Goal: Transaction & Acquisition: Purchase product/service

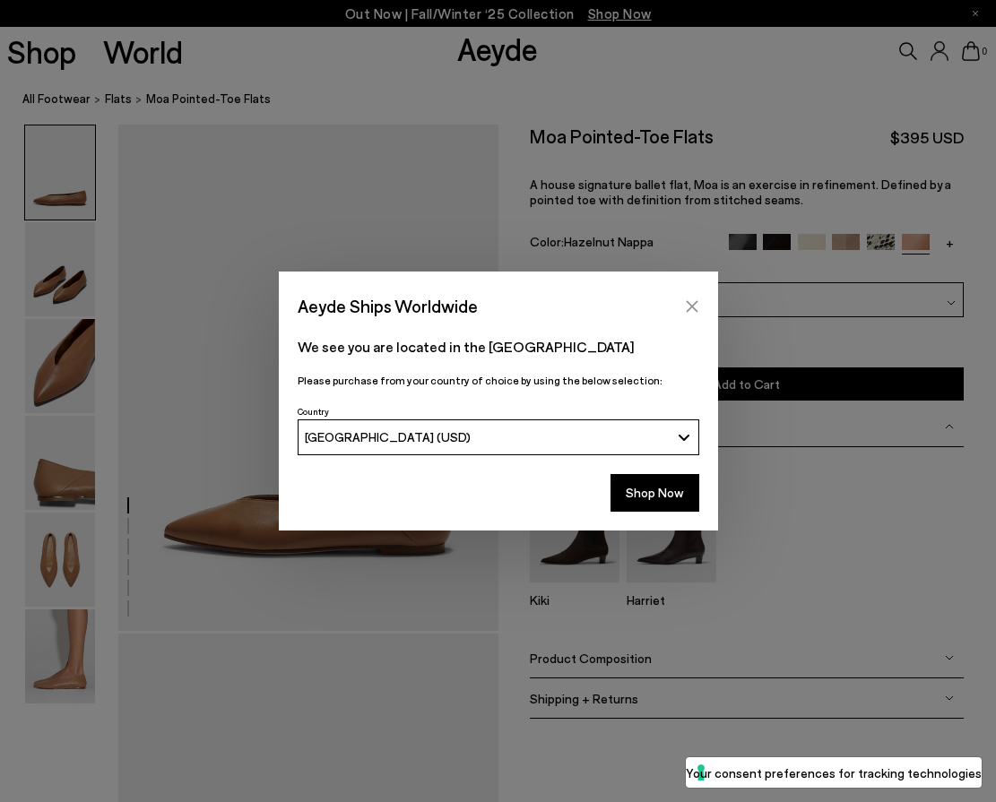
click at [693, 305] on icon "Close" at bounding box center [692, 306] width 12 height 12
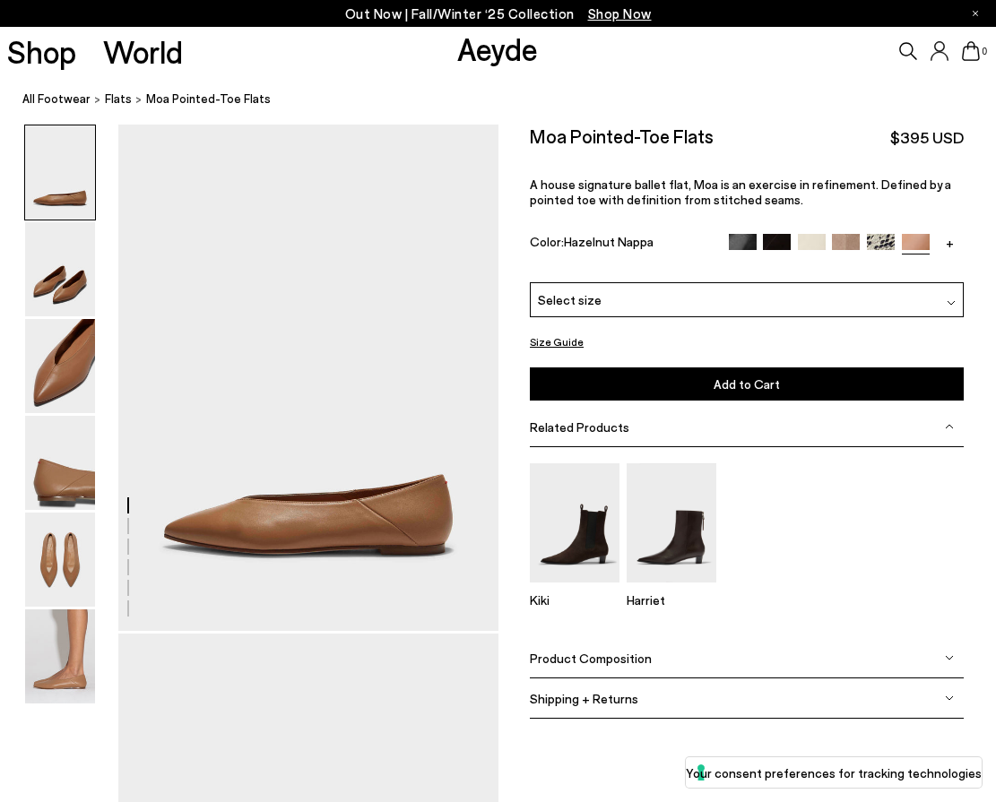
click at [625, 300] on div "Select size" at bounding box center [747, 299] width 434 height 35
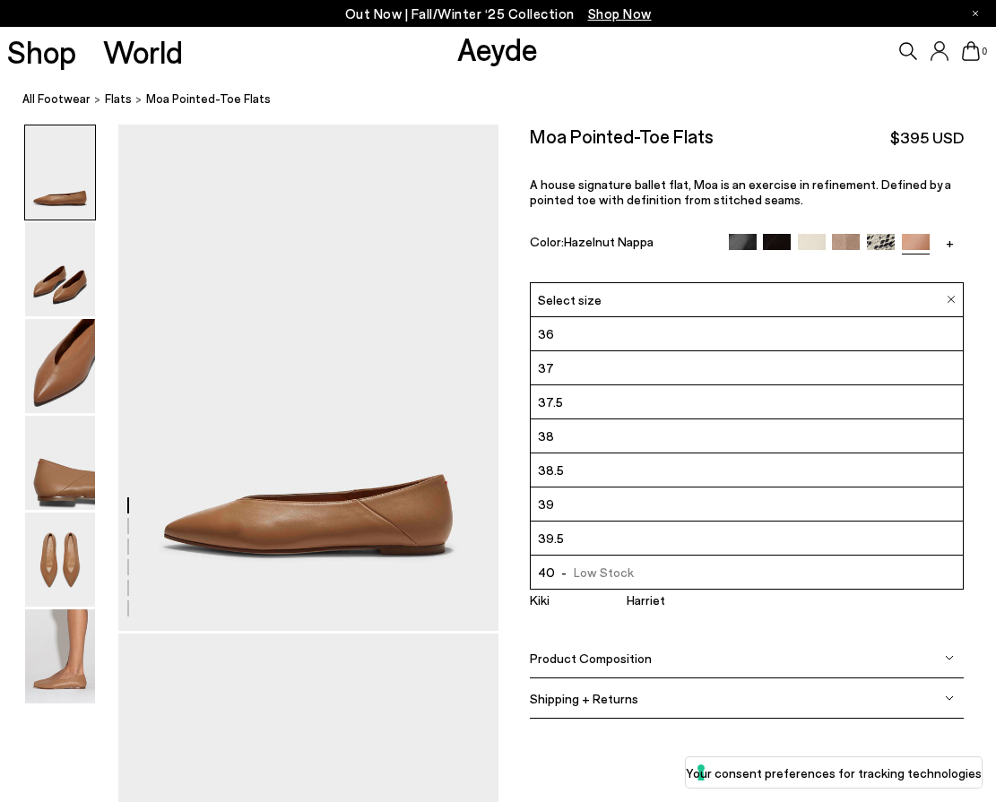
click at [574, 439] on li "38" at bounding box center [747, 436] width 432 height 34
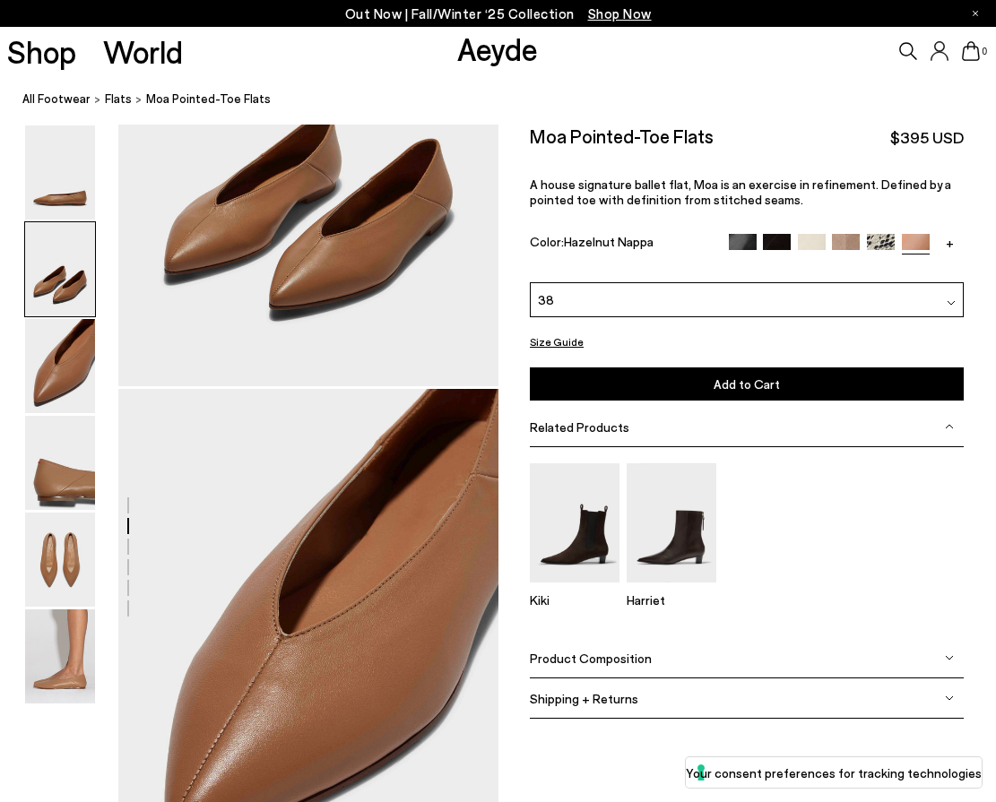
scroll to position [1, 0]
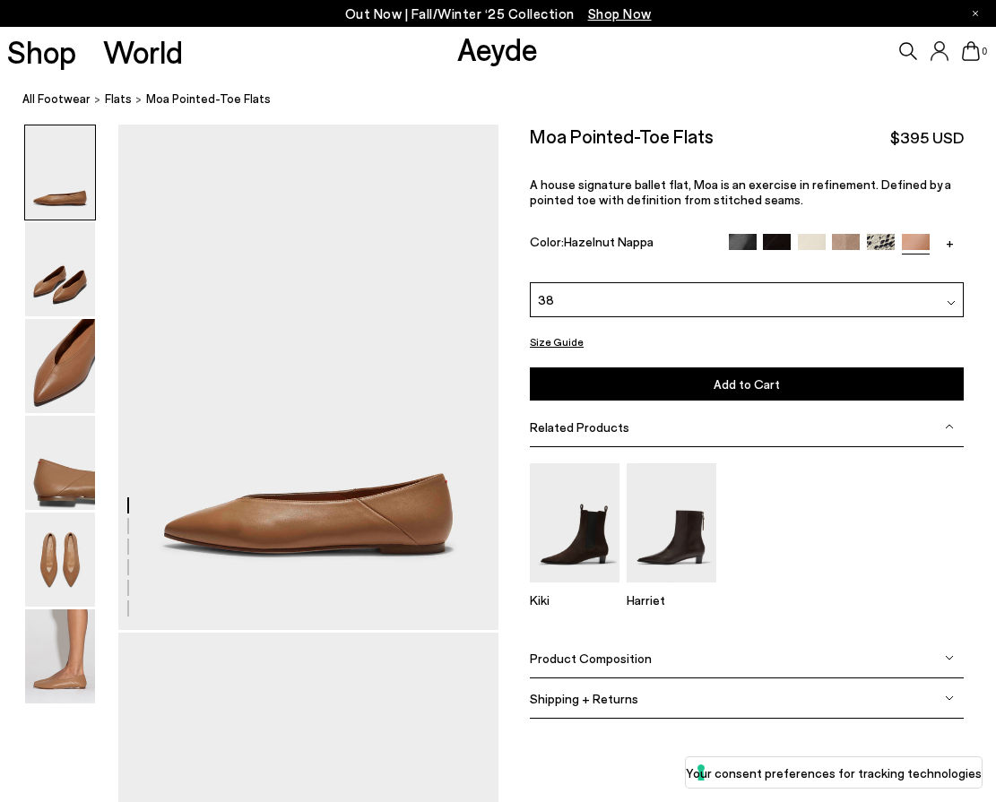
click at [775, 246] on img at bounding box center [777, 248] width 28 height 28
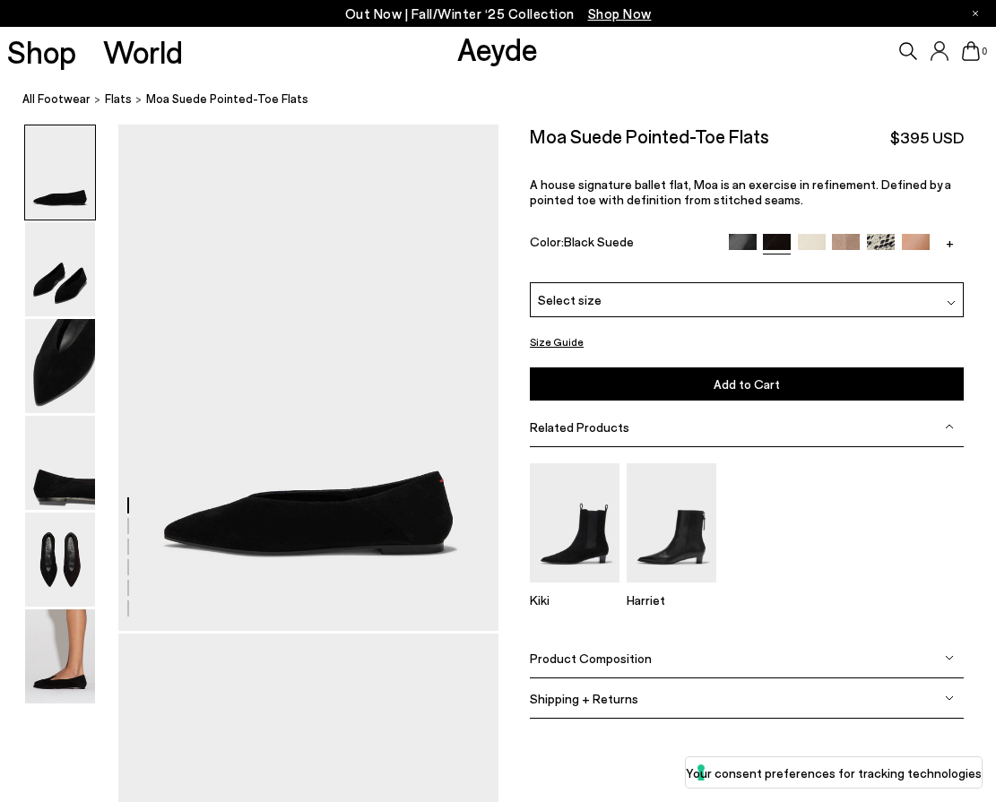
click at [753, 241] on img at bounding box center [743, 248] width 28 height 28
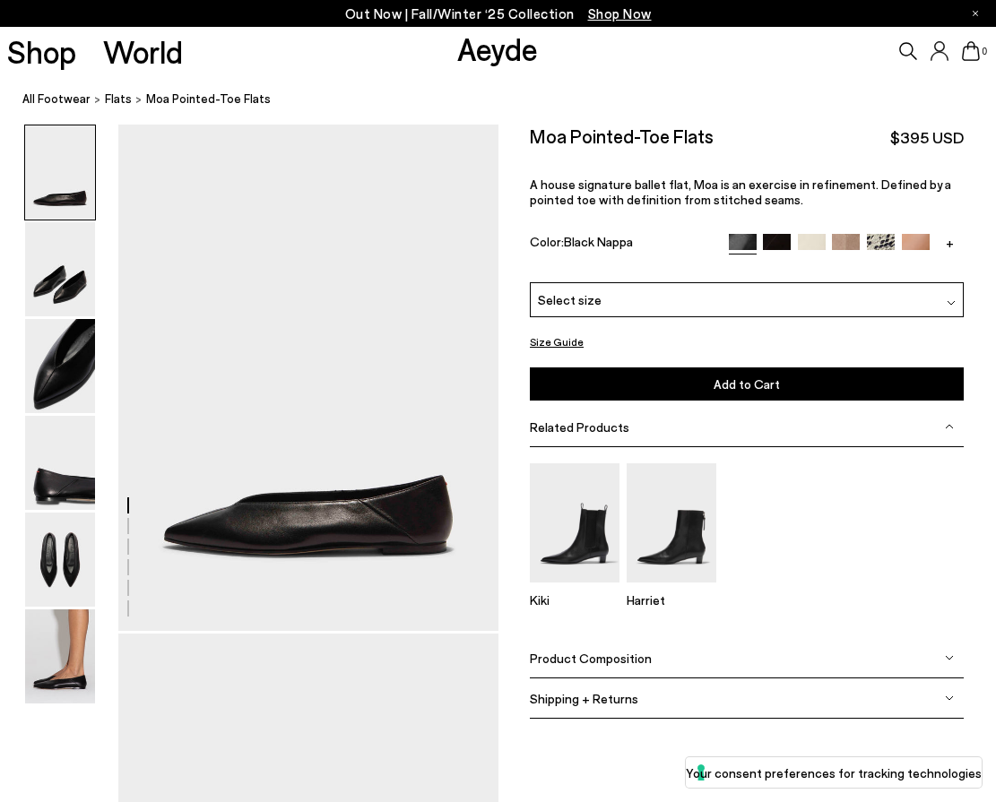
click at [911, 242] on img at bounding box center [916, 248] width 28 height 28
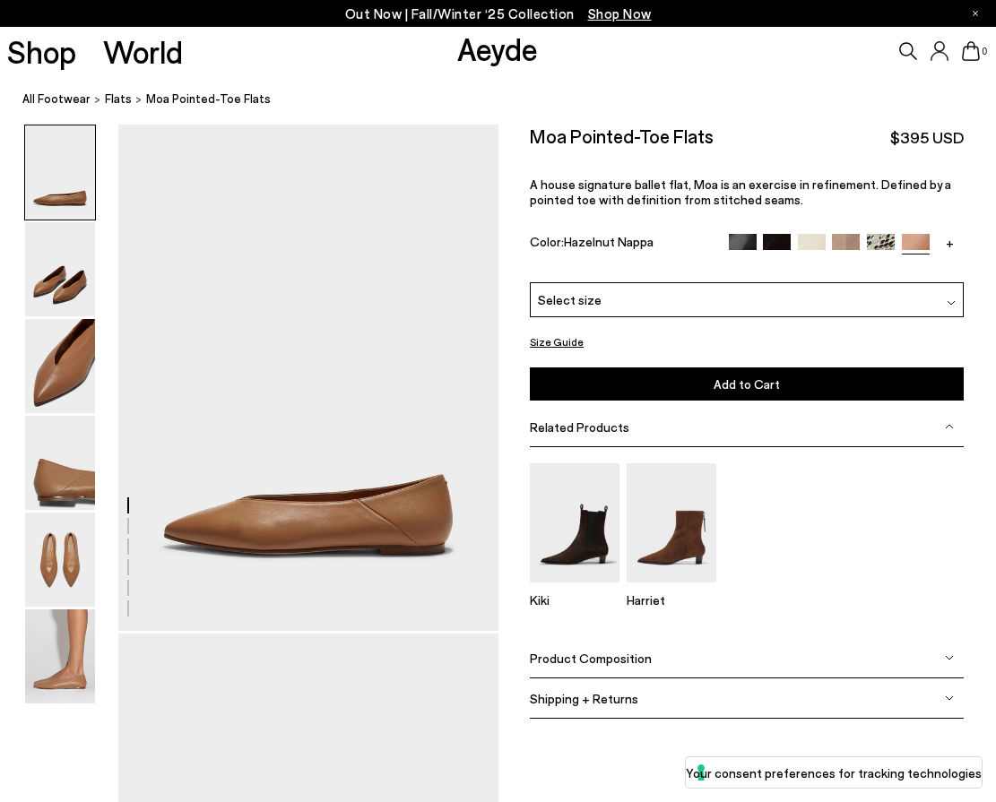
click at [847, 240] on img at bounding box center [846, 248] width 28 height 28
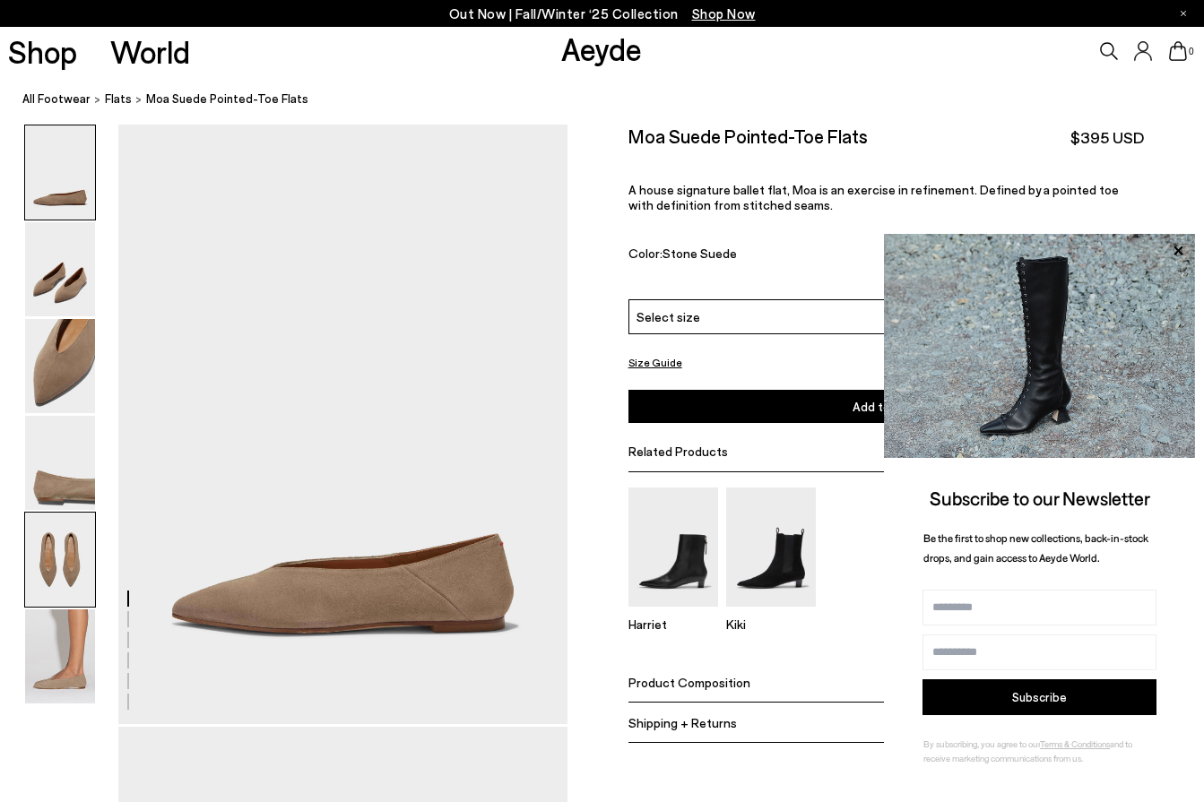
click at [54, 569] on img at bounding box center [60, 560] width 70 height 94
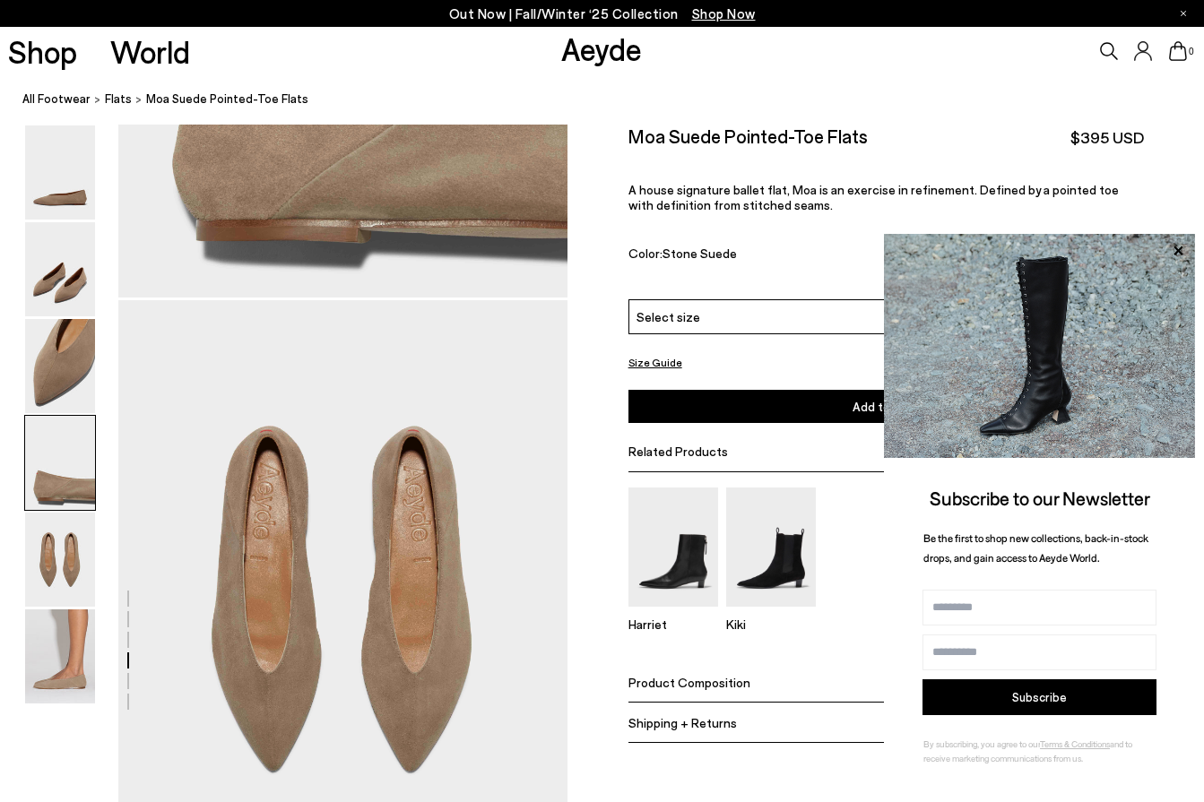
scroll to position [1602, 0]
